Goal: Transaction & Acquisition: Purchase product/service

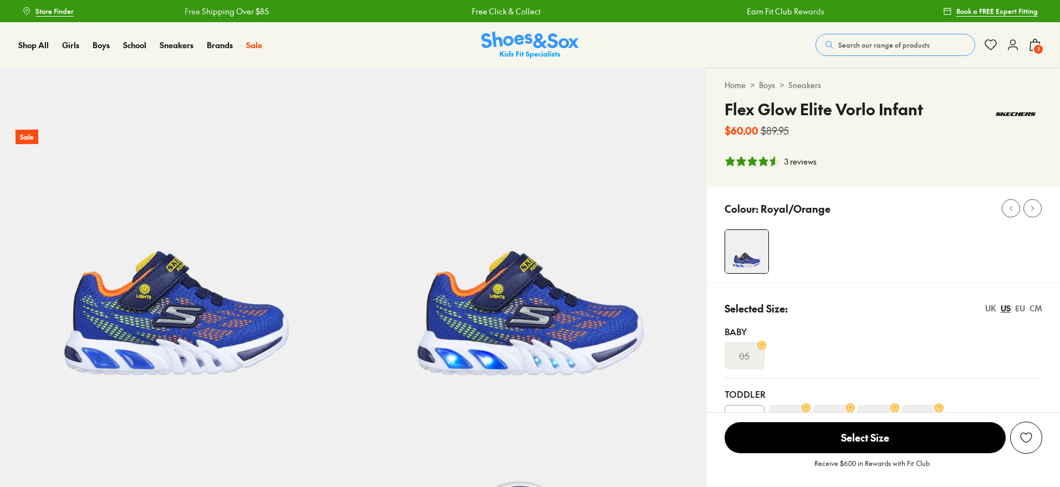
select select "*"
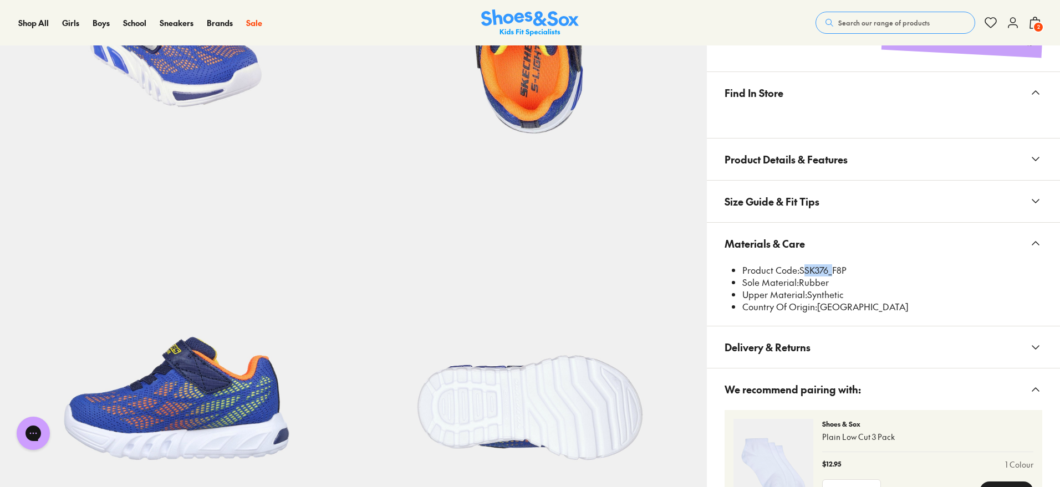
scroll to position [622, 0]
click at [865, 24] on span "Search our range of products" at bounding box center [883, 23] width 91 height 10
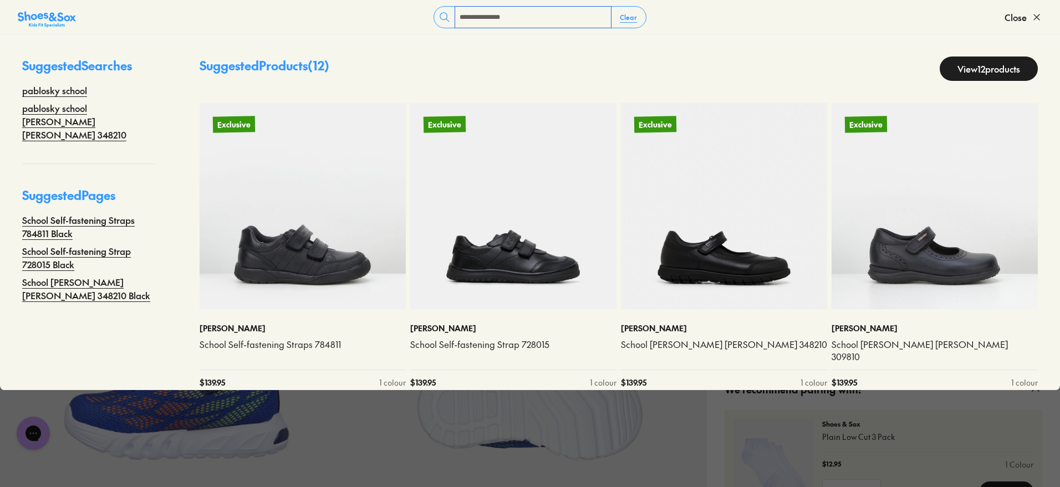
type input "**********"
click at [979, 64] on link "View 12 products" at bounding box center [989, 69] width 98 height 24
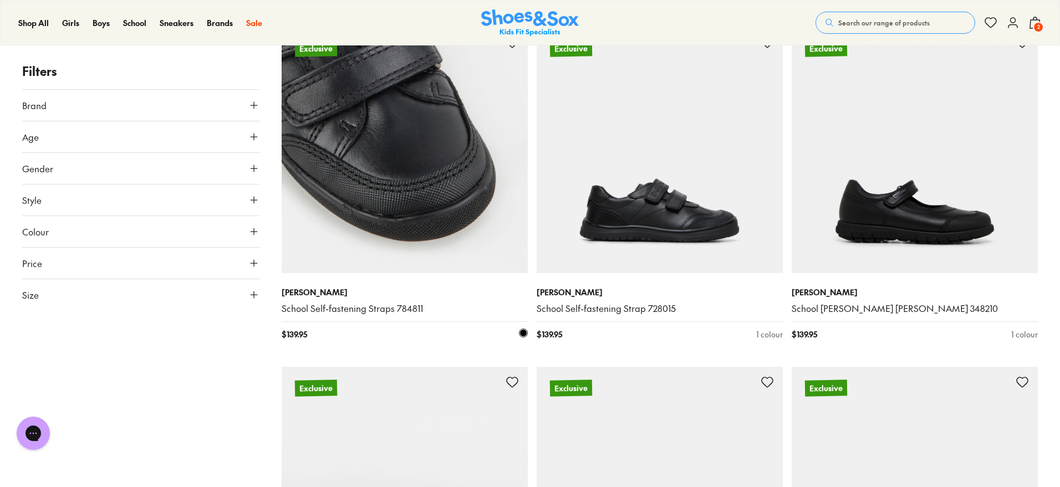
scroll to position [139, 0]
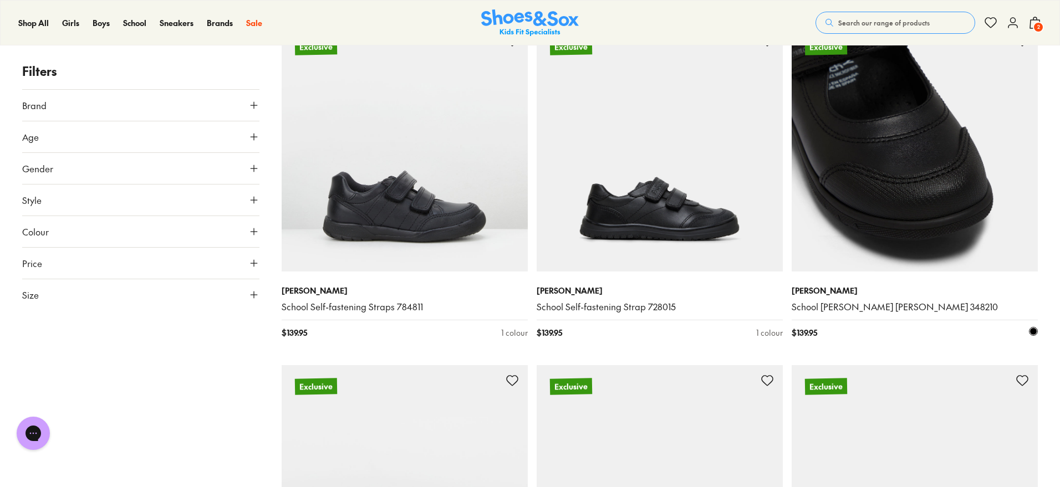
click at [887, 270] on img at bounding box center [915, 149] width 246 height 246
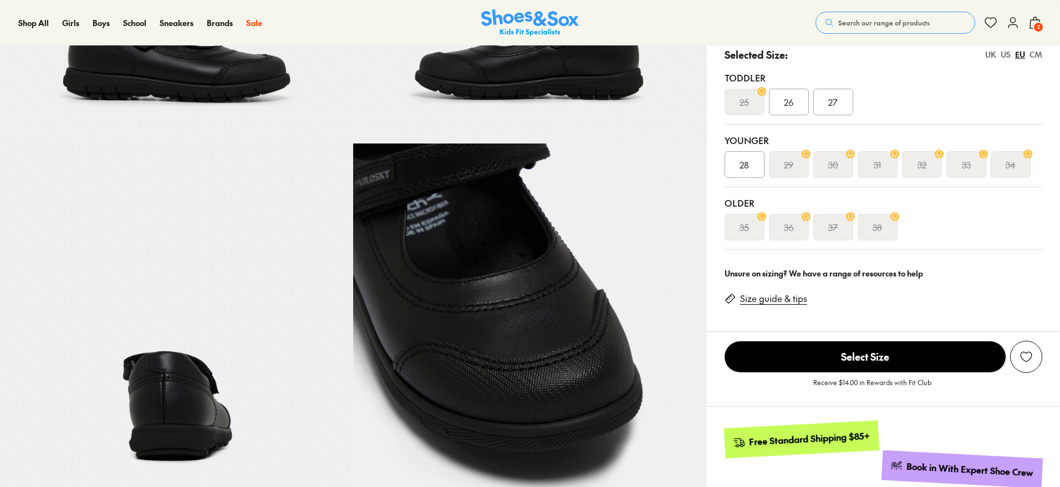
select select "*"
